Goal: Navigation & Orientation: Find specific page/section

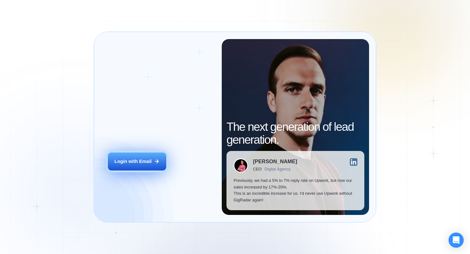
click at [140, 159] on div "Login with Email" at bounding box center [132, 161] width 37 height 6
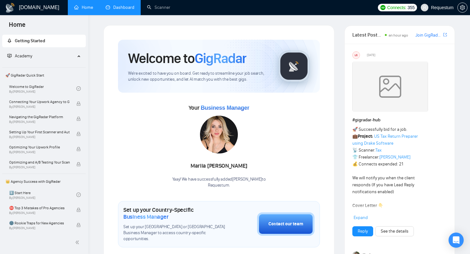
click at [119, 8] on link "Dashboard" at bounding box center [120, 7] width 29 height 5
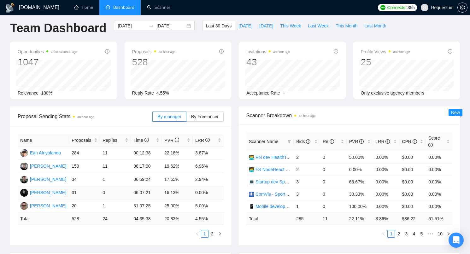
scroll to position [5, 0]
